Goal: Book appointment/travel/reservation

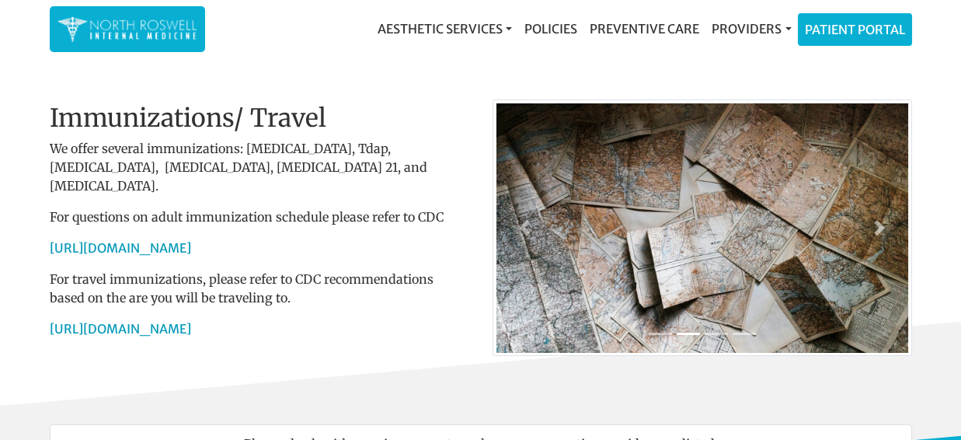
click at [123, 270] on p "For travel immunizations, please refer to CDC recommendations based on the are …" at bounding box center [260, 288] width 420 height 37
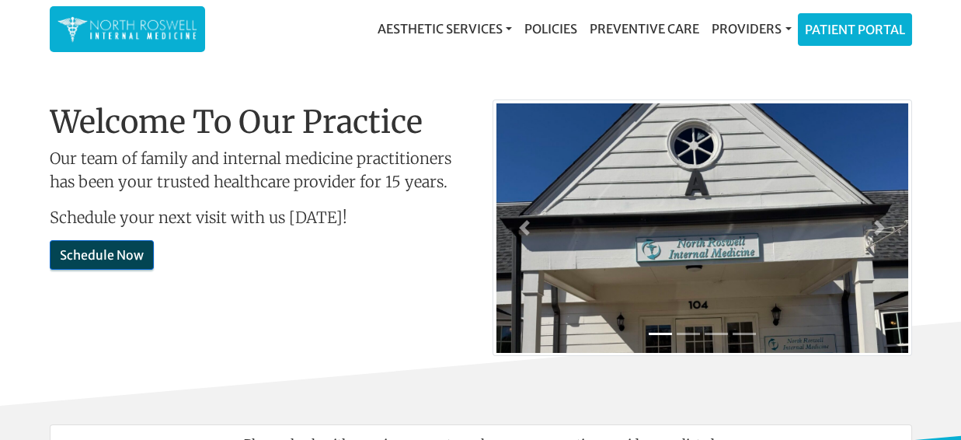
click at [0, 0] on p "For travel immunizations, please refer to CDC recommendations based on the are …" at bounding box center [0, 0] width 0 height 0
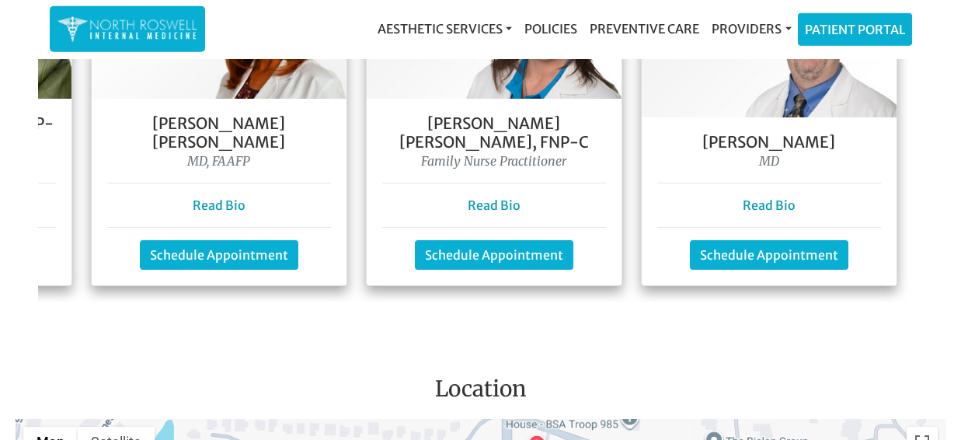
scroll to position [1440, 0]
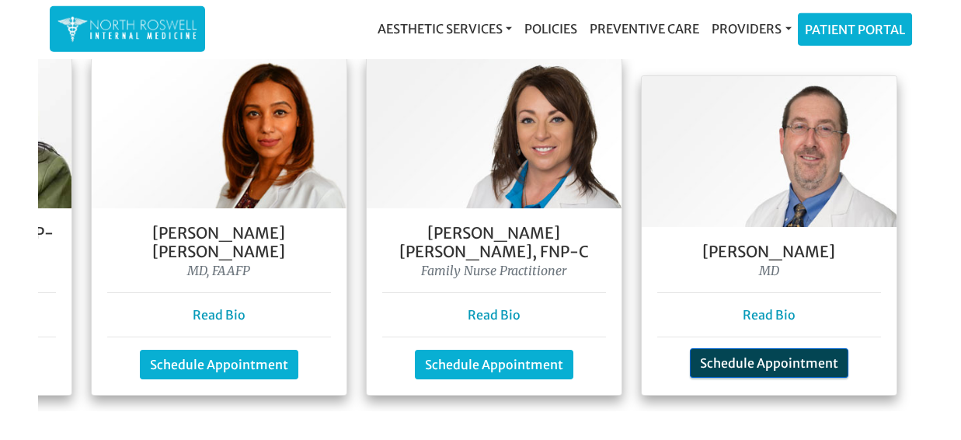
click at [769, 348] on link "Schedule Appointment" at bounding box center [769, 363] width 159 height 30
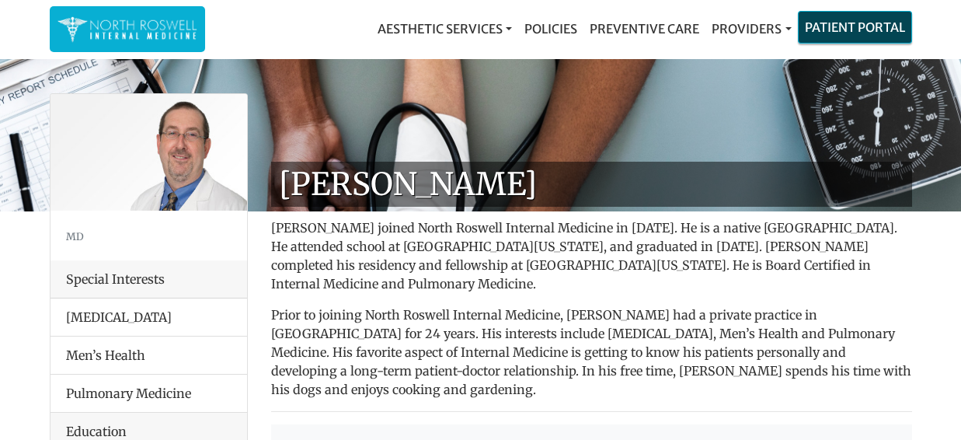
click at [839, 37] on link "Patient Portal" at bounding box center [855, 27] width 113 height 31
